Goal: Navigation & Orientation: Find specific page/section

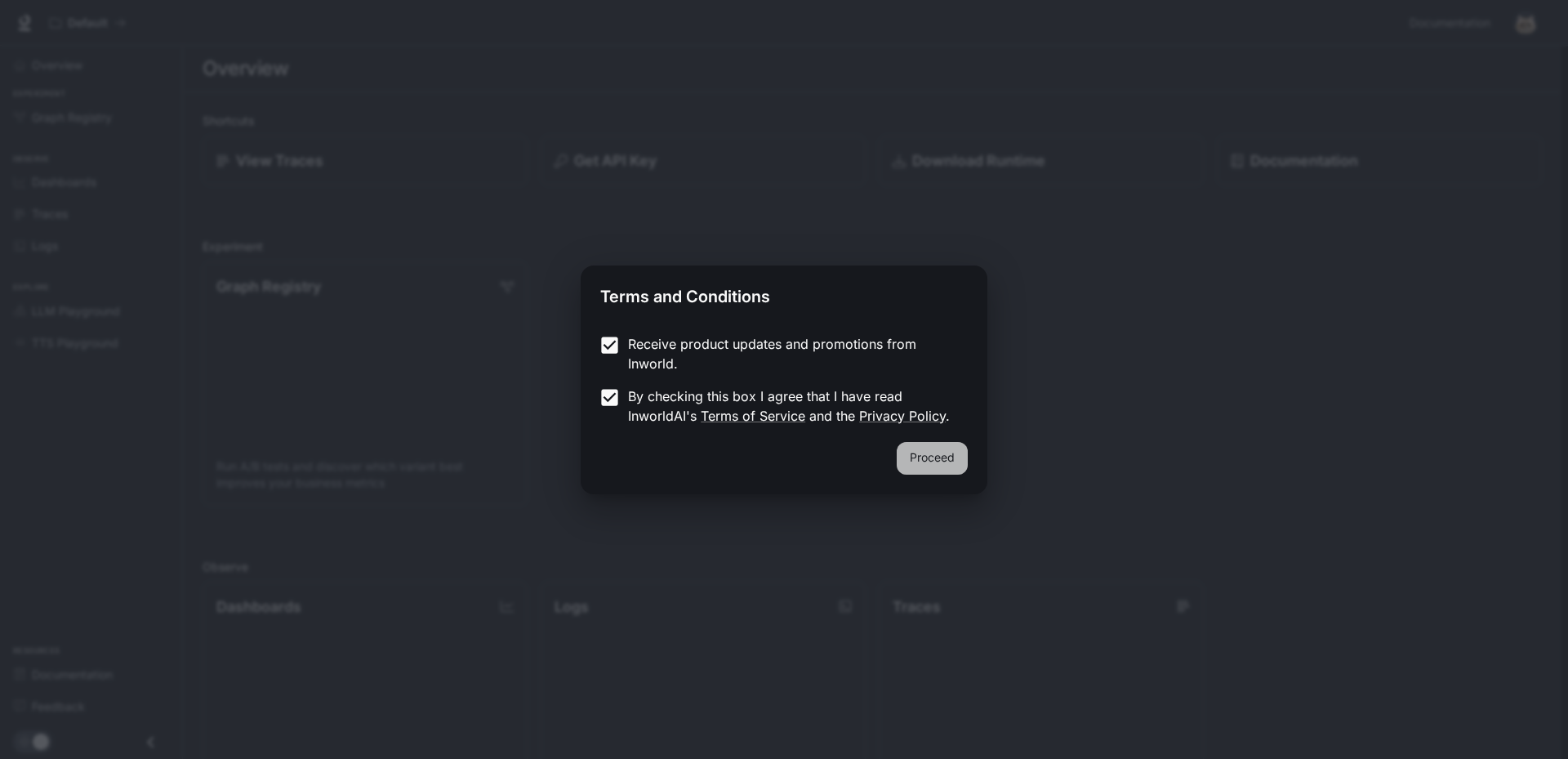
click at [957, 456] on button "Proceed" at bounding box center [932, 458] width 71 height 33
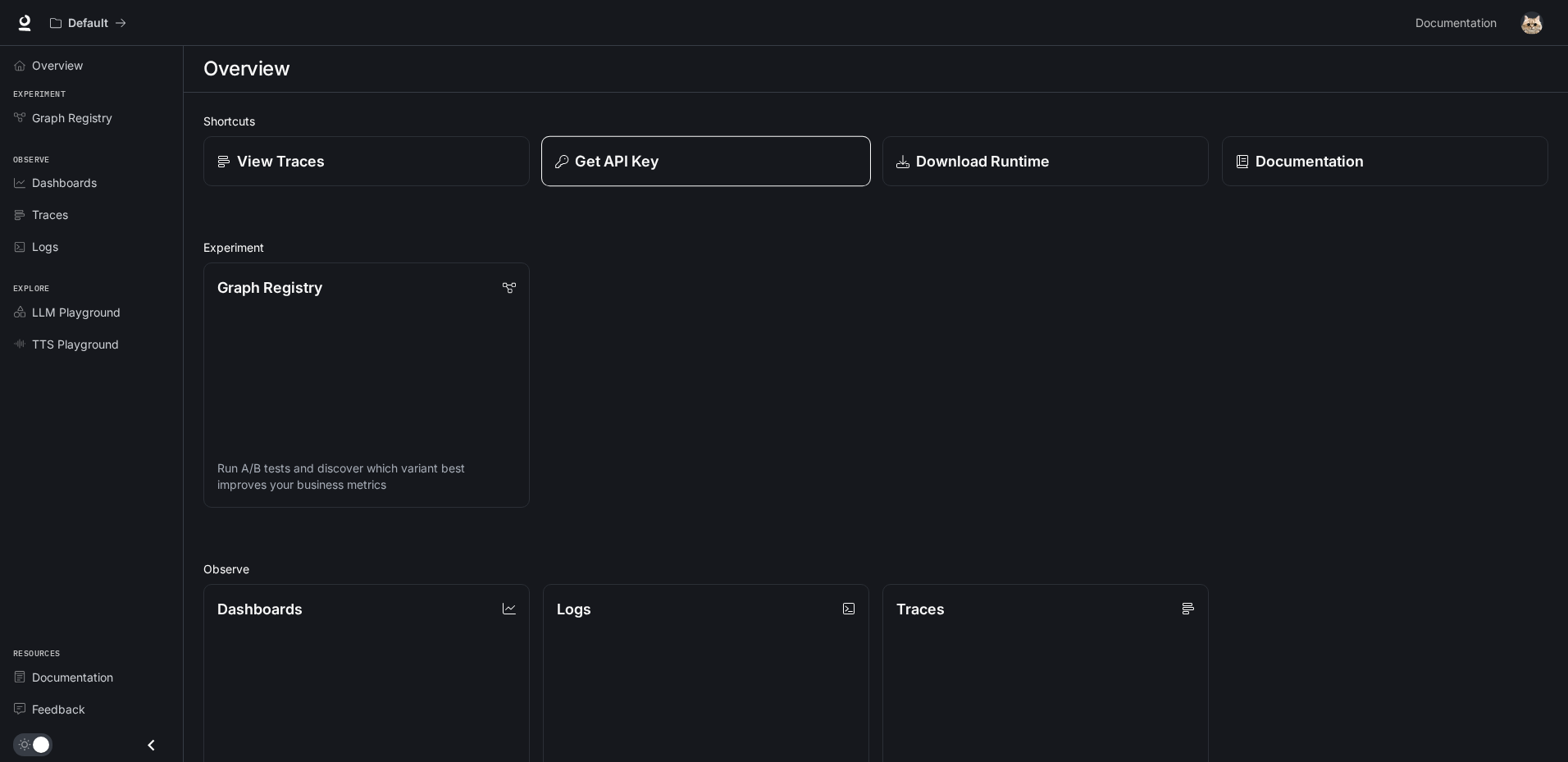
click at [743, 173] on button "Get API Key" at bounding box center [705, 162] width 330 height 51
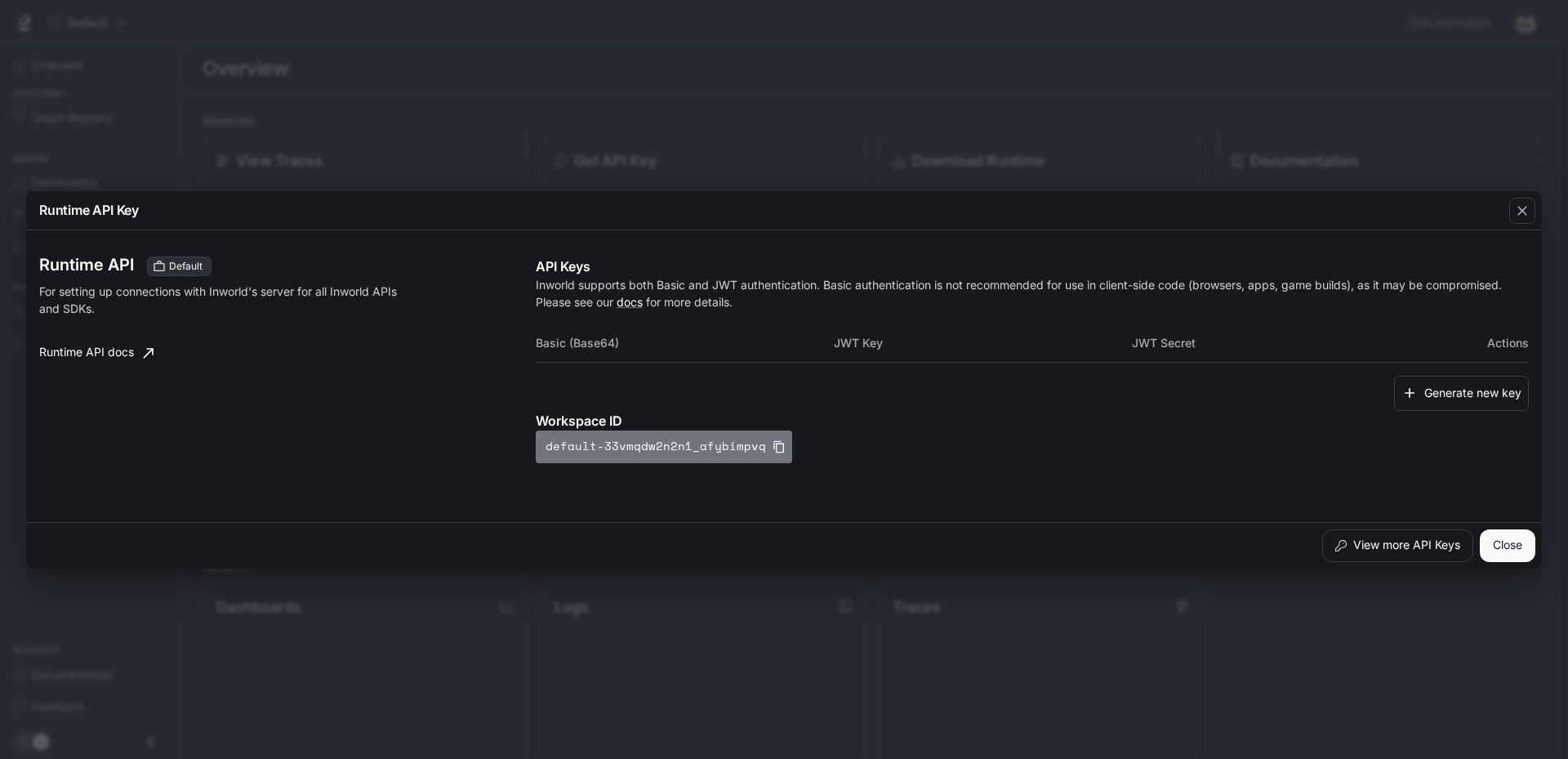
click at [773, 444] on icon "button" at bounding box center [779, 447] width 11 height 13
click at [1525, 209] on icon "button" at bounding box center [1522, 211] width 16 height 16
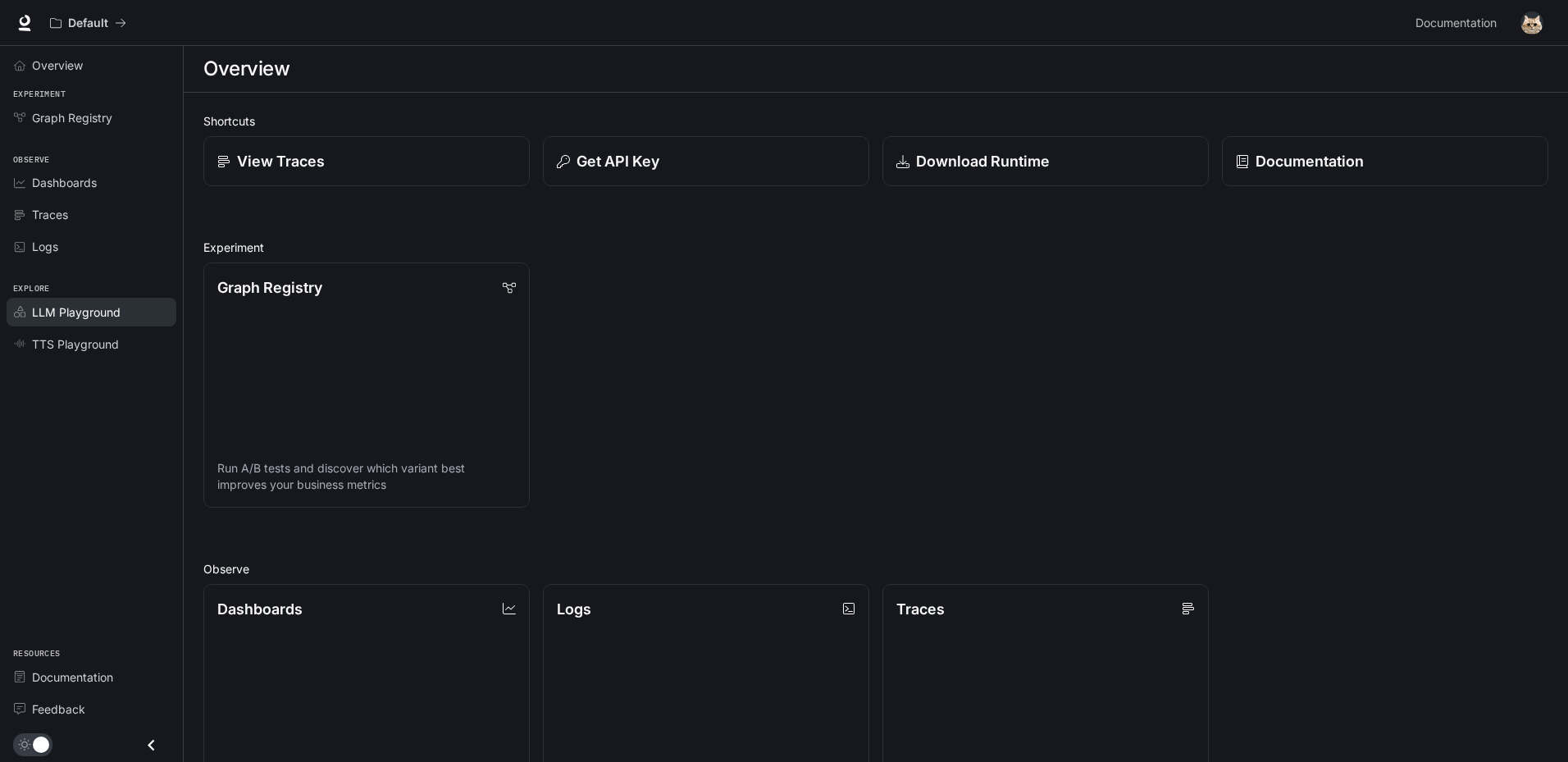
click at [69, 316] on span "LLM Playground" at bounding box center [75, 312] width 88 height 17
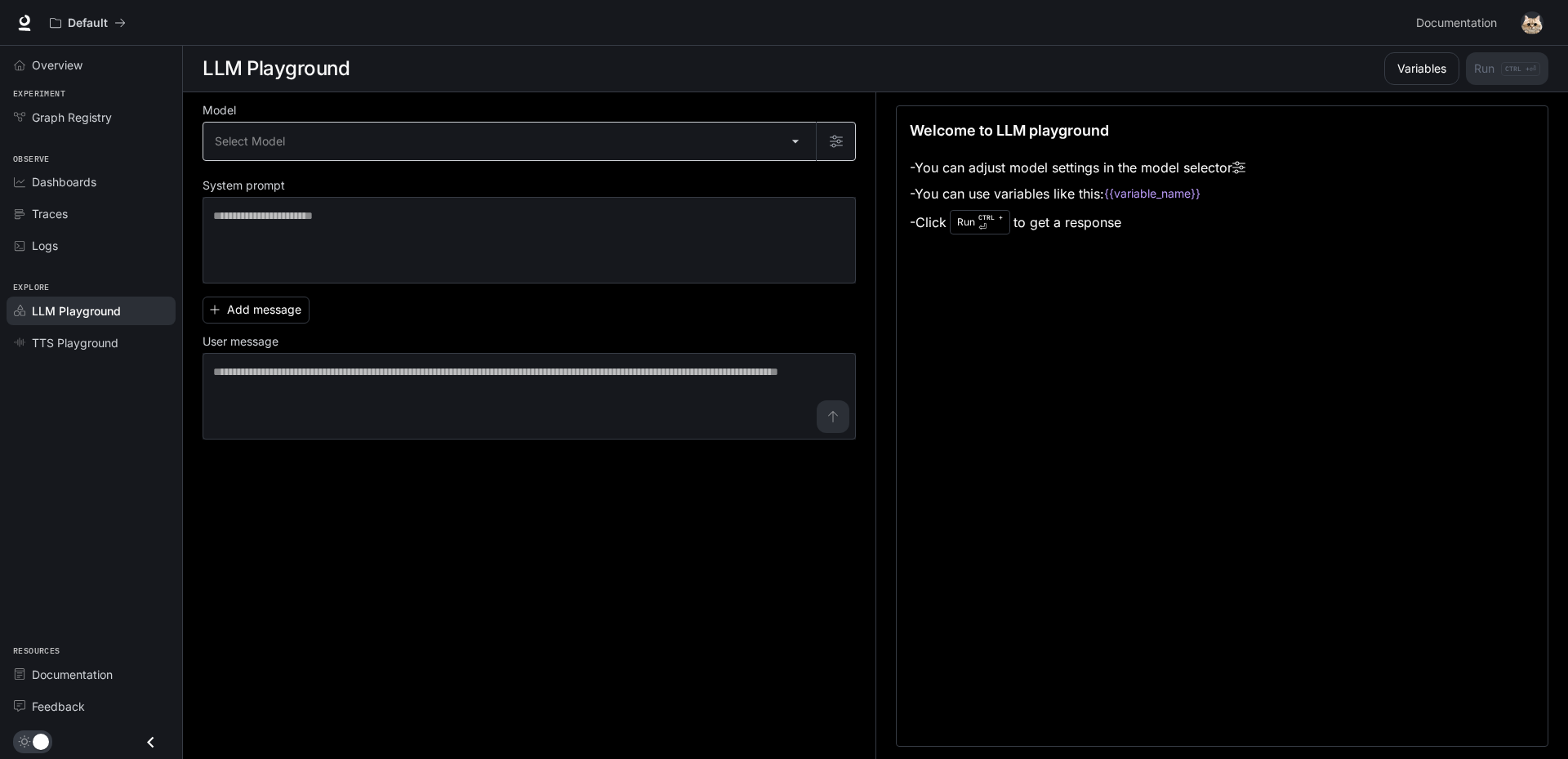
click at [312, 142] on body "Skip to main content Default Documentation Documentation Portal Overview Experi…" at bounding box center [784, 380] width 1568 height 760
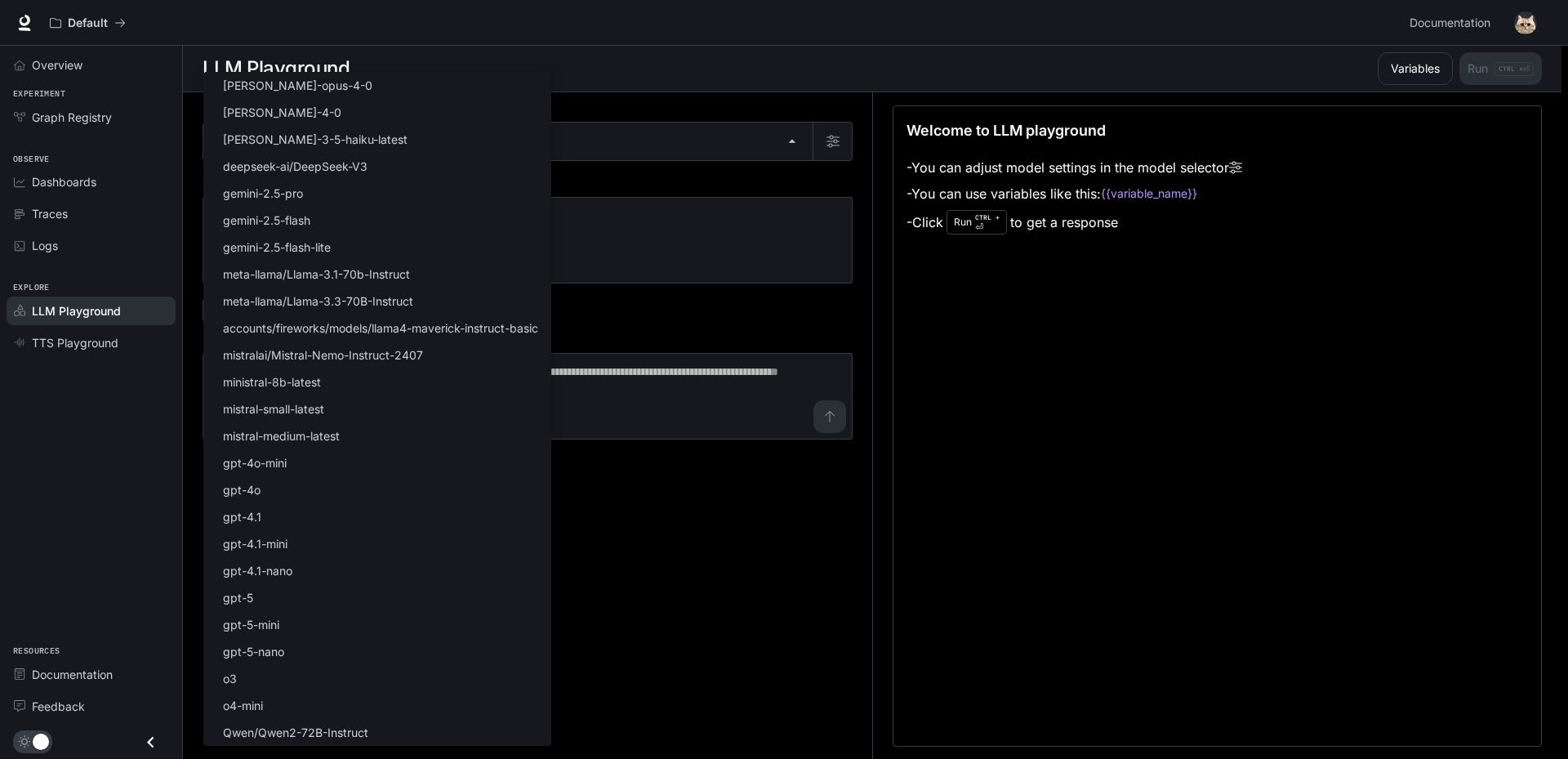
click at [865, 605] on div at bounding box center [784, 380] width 1568 height 759
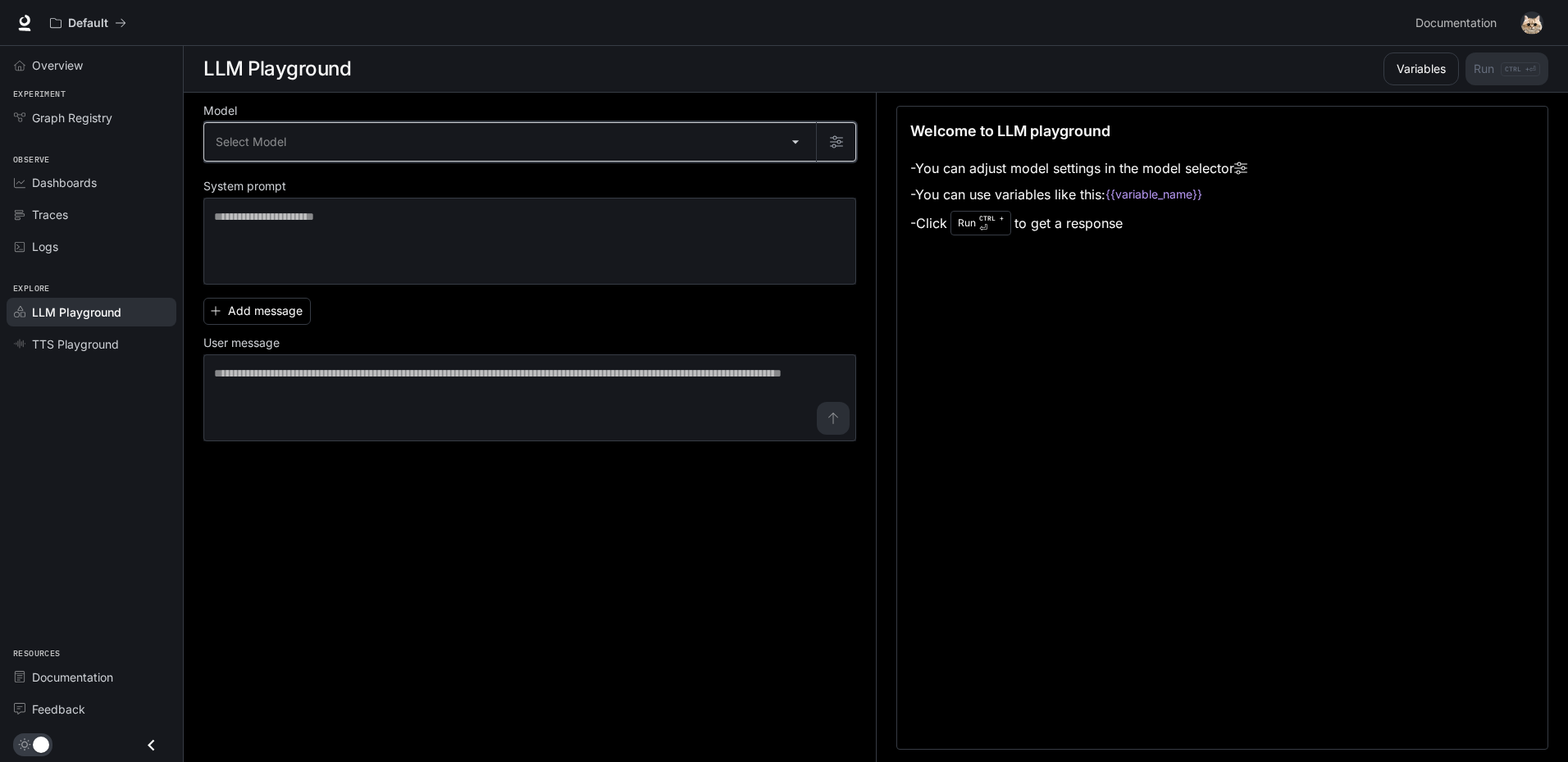
scroll to position [1, 0]
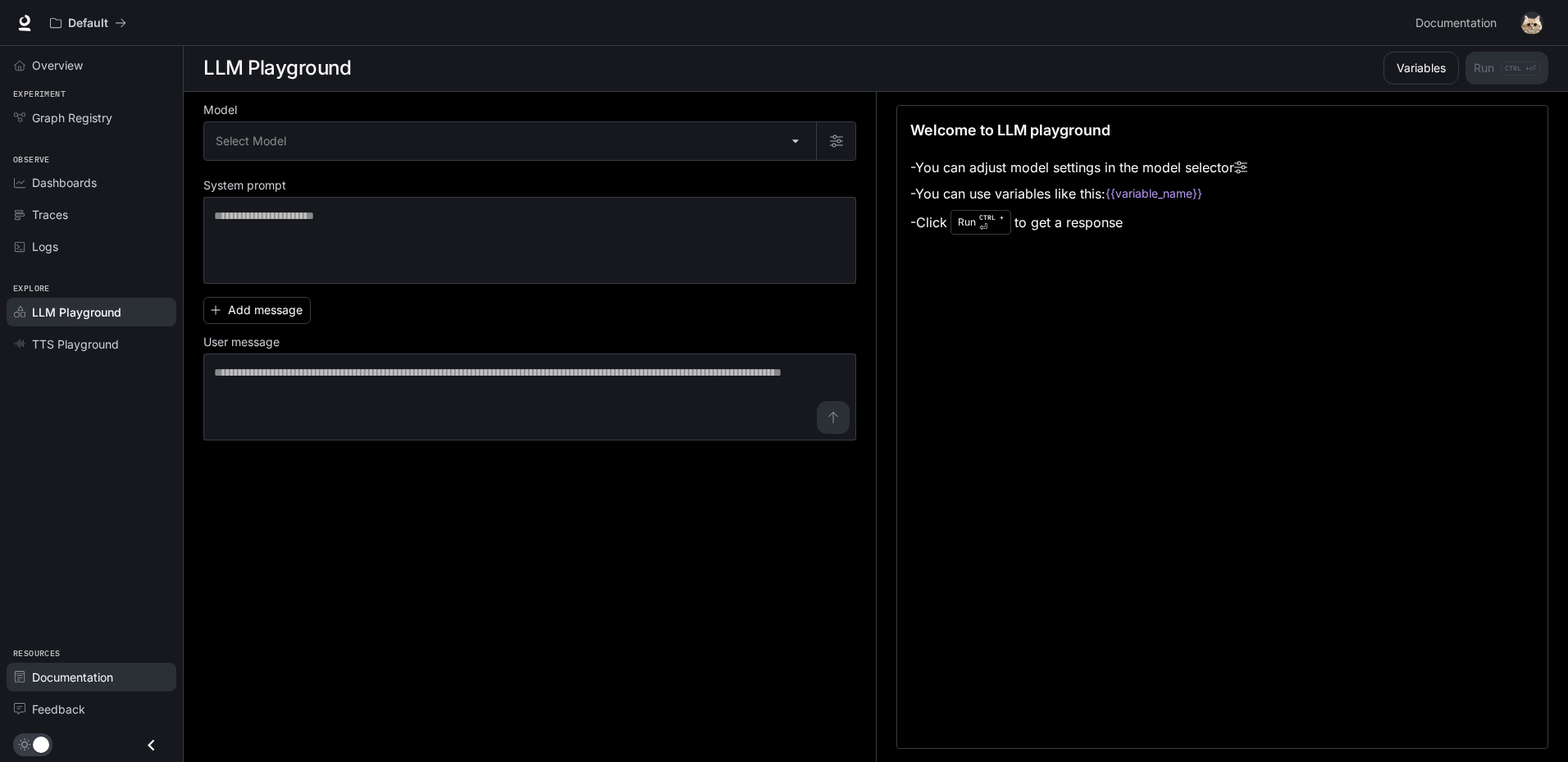
click at [62, 682] on span "Documentation" at bounding box center [72, 677] width 81 height 17
click at [85, 186] on span "Dashboards" at bounding box center [64, 182] width 65 height 17
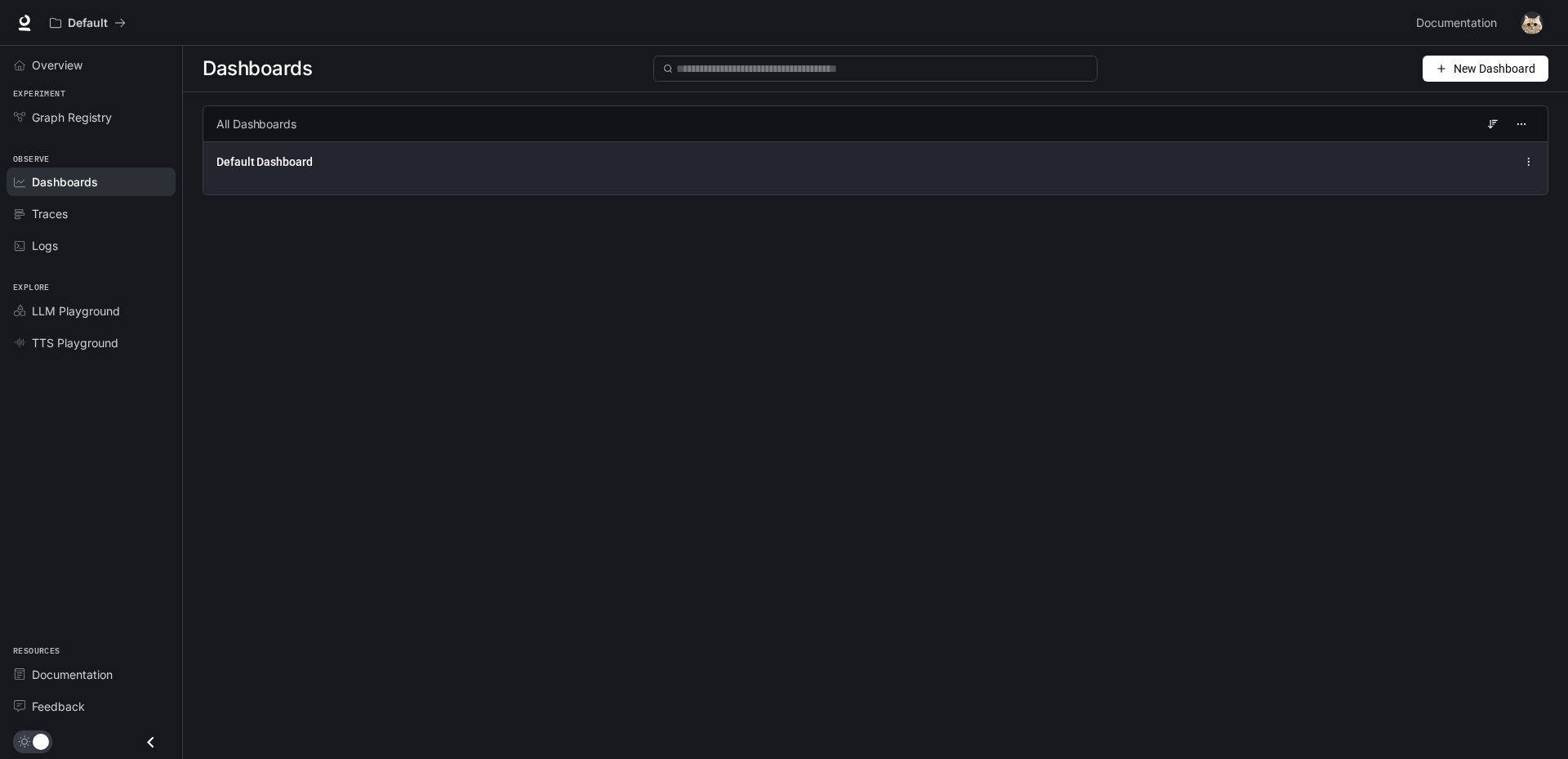
click at [633, 169] on div "Default Dashboard" at bounding box center [600, 162] width 769 height 16
